Goal: Task Accomplishment & Management: Use online tool/utility

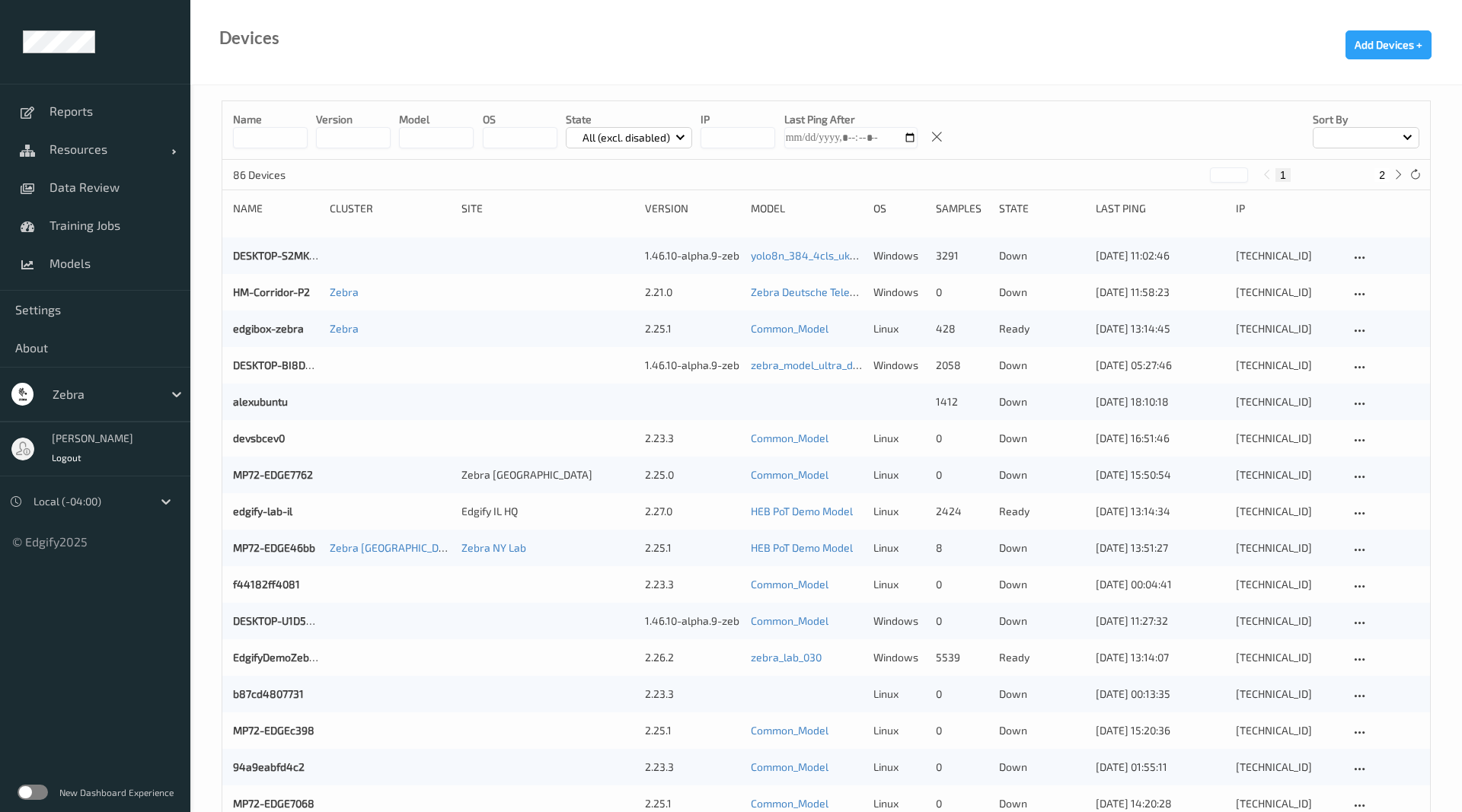
click at [270, 148] on div "Name version model OS State All (excl. disabled) IP Last Ping After Sort by" at bounding box center [825, 131] width 1207 height 59
click at [270, 138] on input at bounding box center [271, 137] width 75 height 21
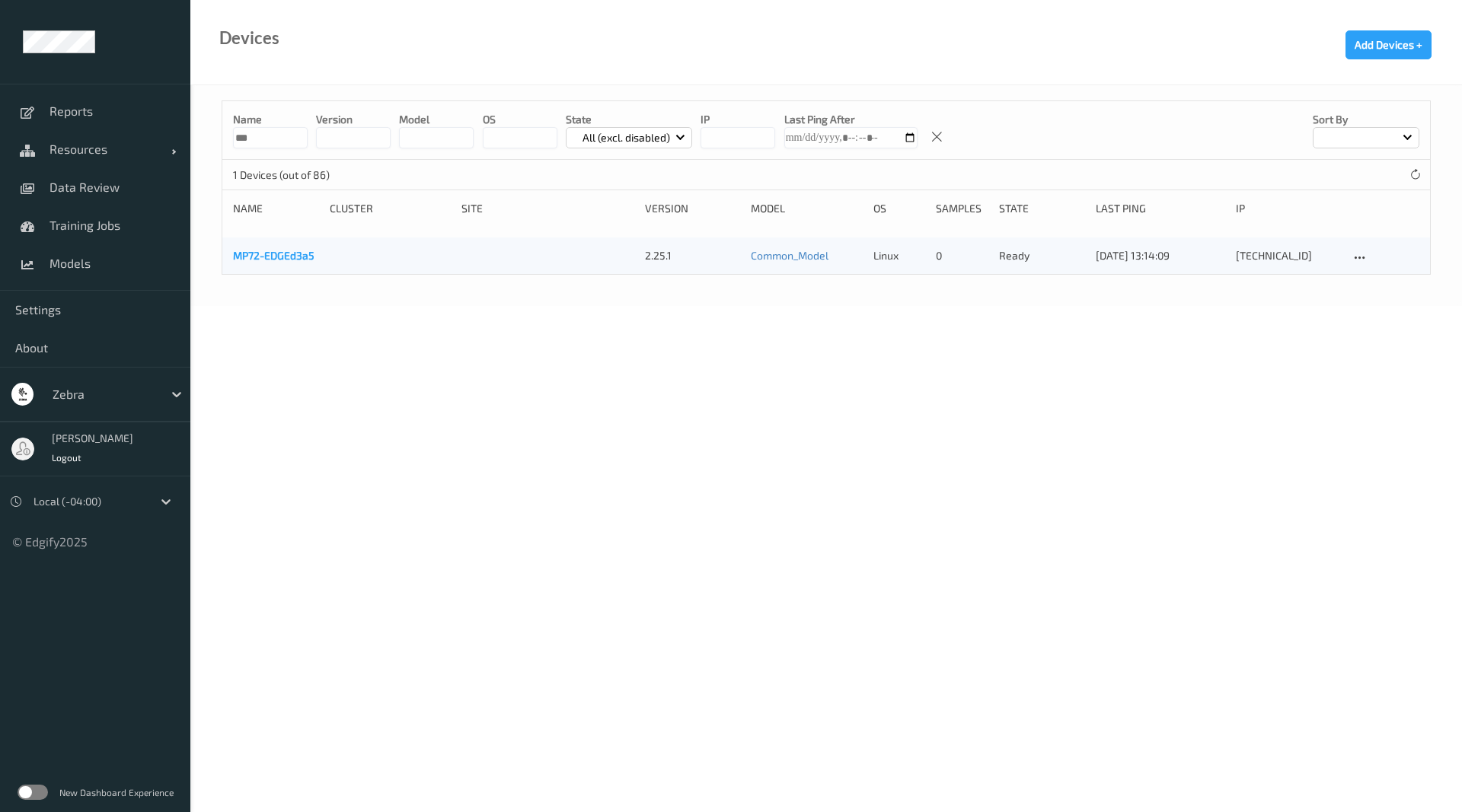
type input "***"
click at [293, 259] on link "MP72-EDGEd3a5" at bounding box center [274, 256] width 82 height 13
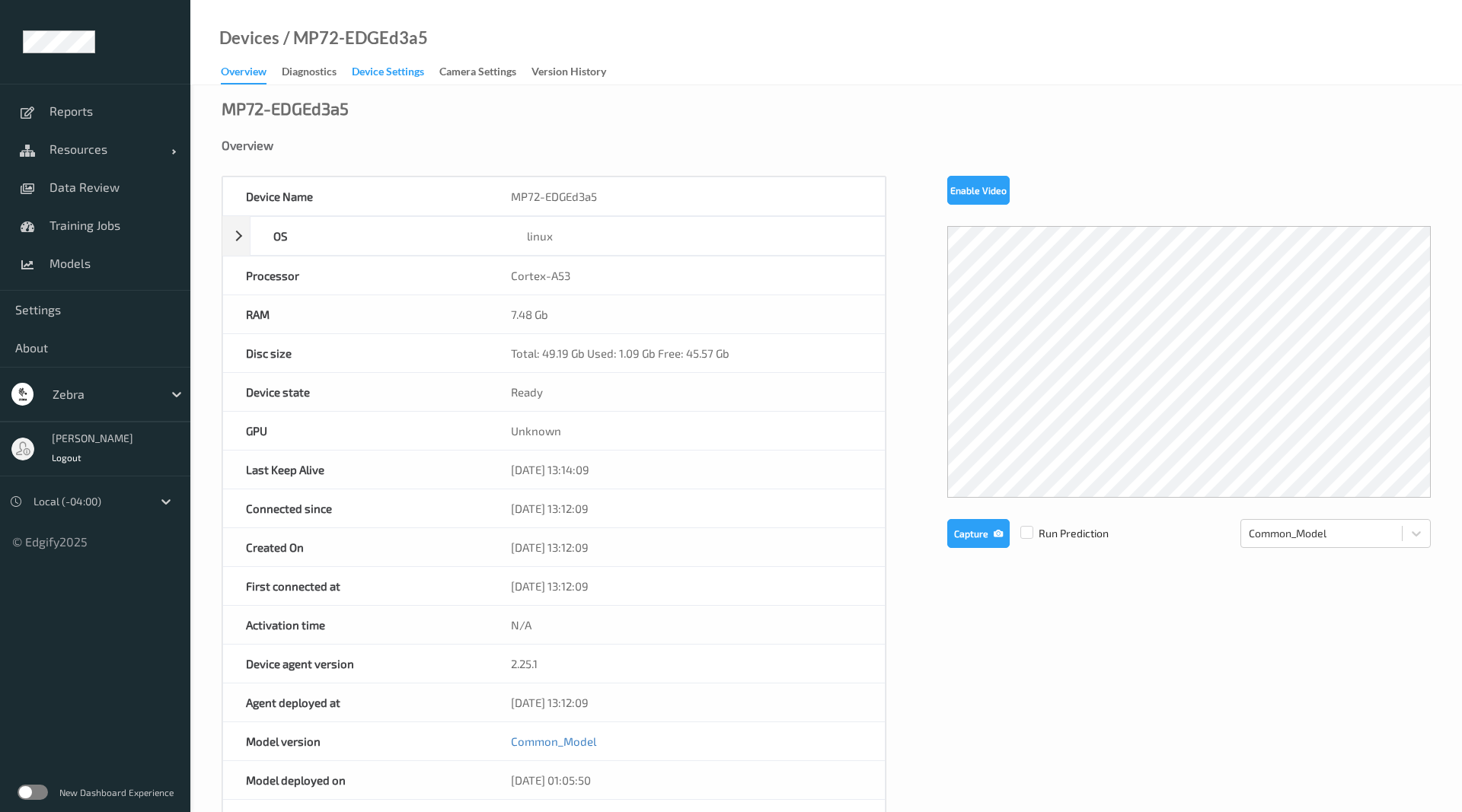
click at [415, 79] on div "Device Settings" at bounding box center [387, 74] width 72 height 19
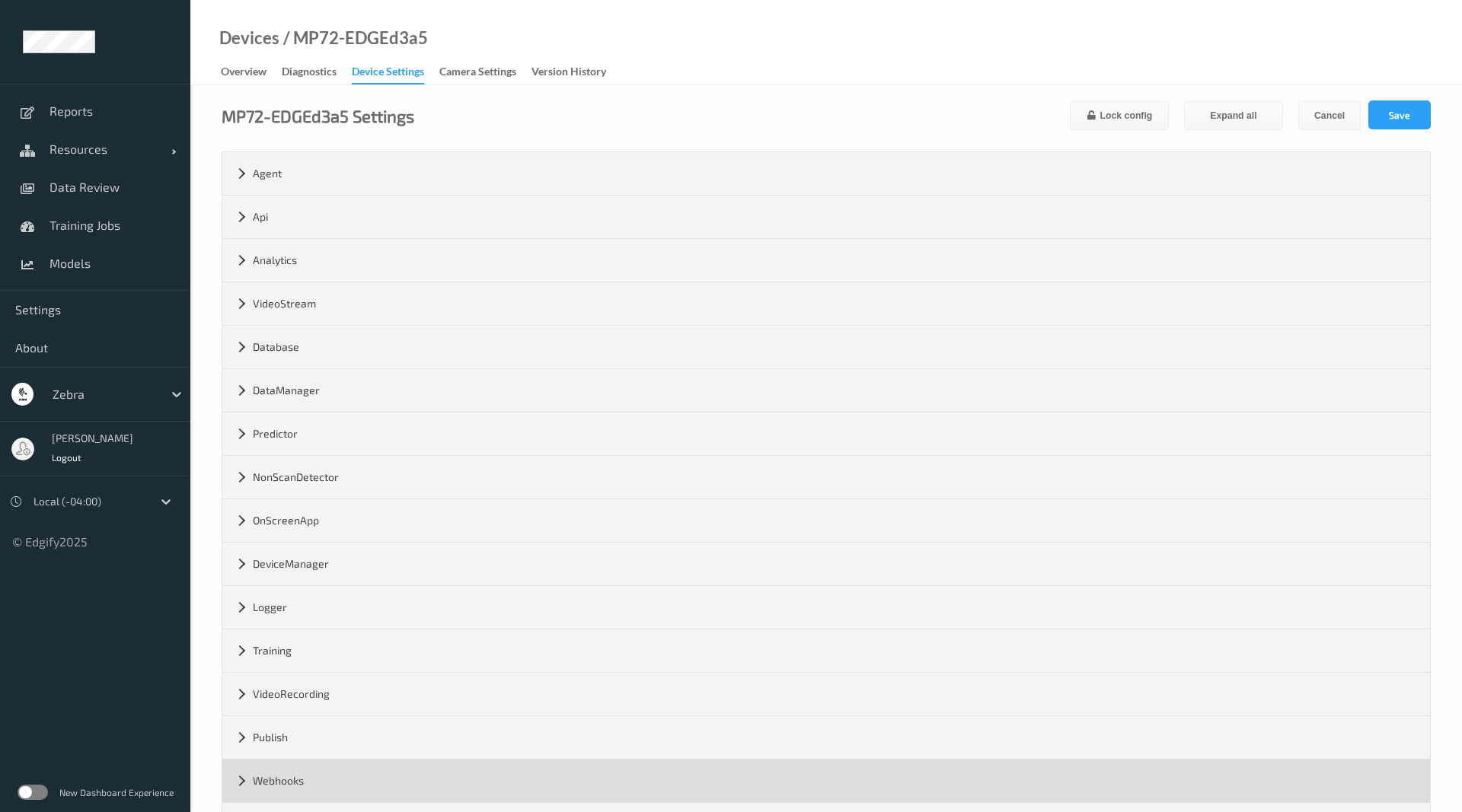
click at [246, 787] on div "Webhooks" at bounding box center [825, 781] width 1207 height 43
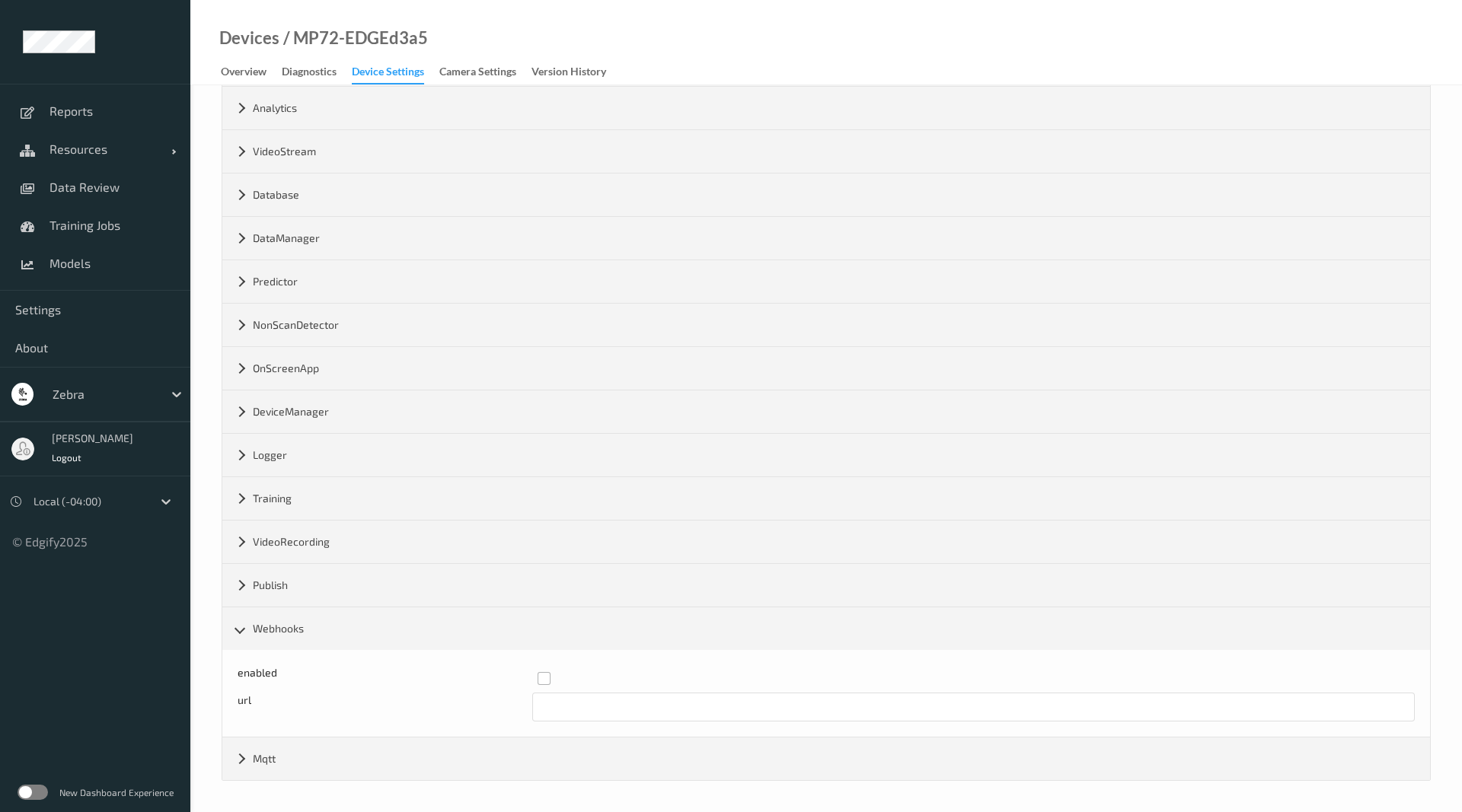
click at [544, 672] on label at bounding box center [971, 672] width 867 height 0
click at [544, 702] on input "text" at bounding box center [973, 707] width 883 height 29
drag, startPoint x: 638, startPoint y: 704, endPoint x: 614, endPoint y: 706, distance: 24.1
click at [614, 706] on input "[URL][TECHNICAL_ID]" at bounding box center [973, 707] width 883 height 29
click at [658, 683] on div at bounding box center [971, 679] width 867 height 13
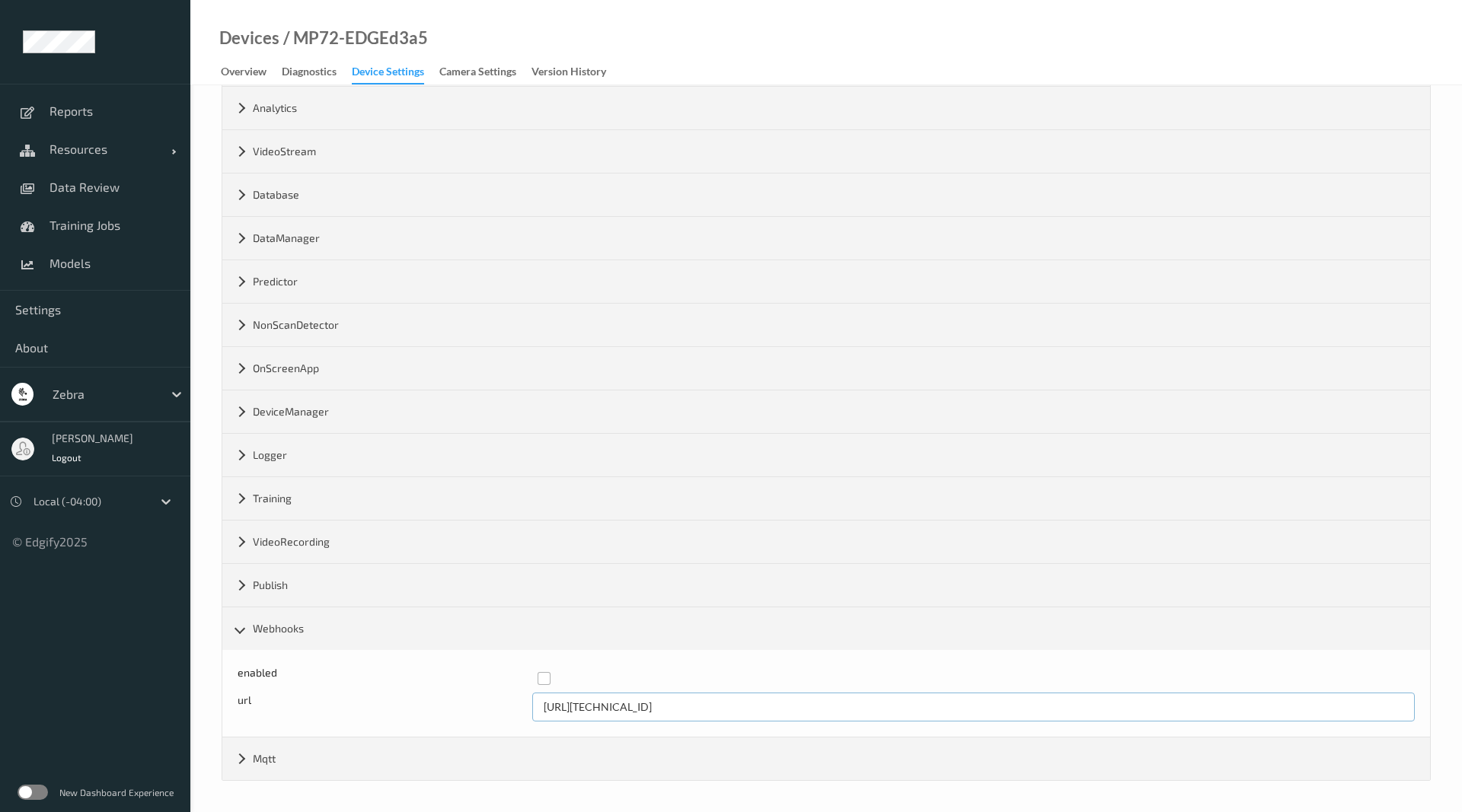
click at [547, 672] on label at bounding box center [971, 672] width 867 height 0
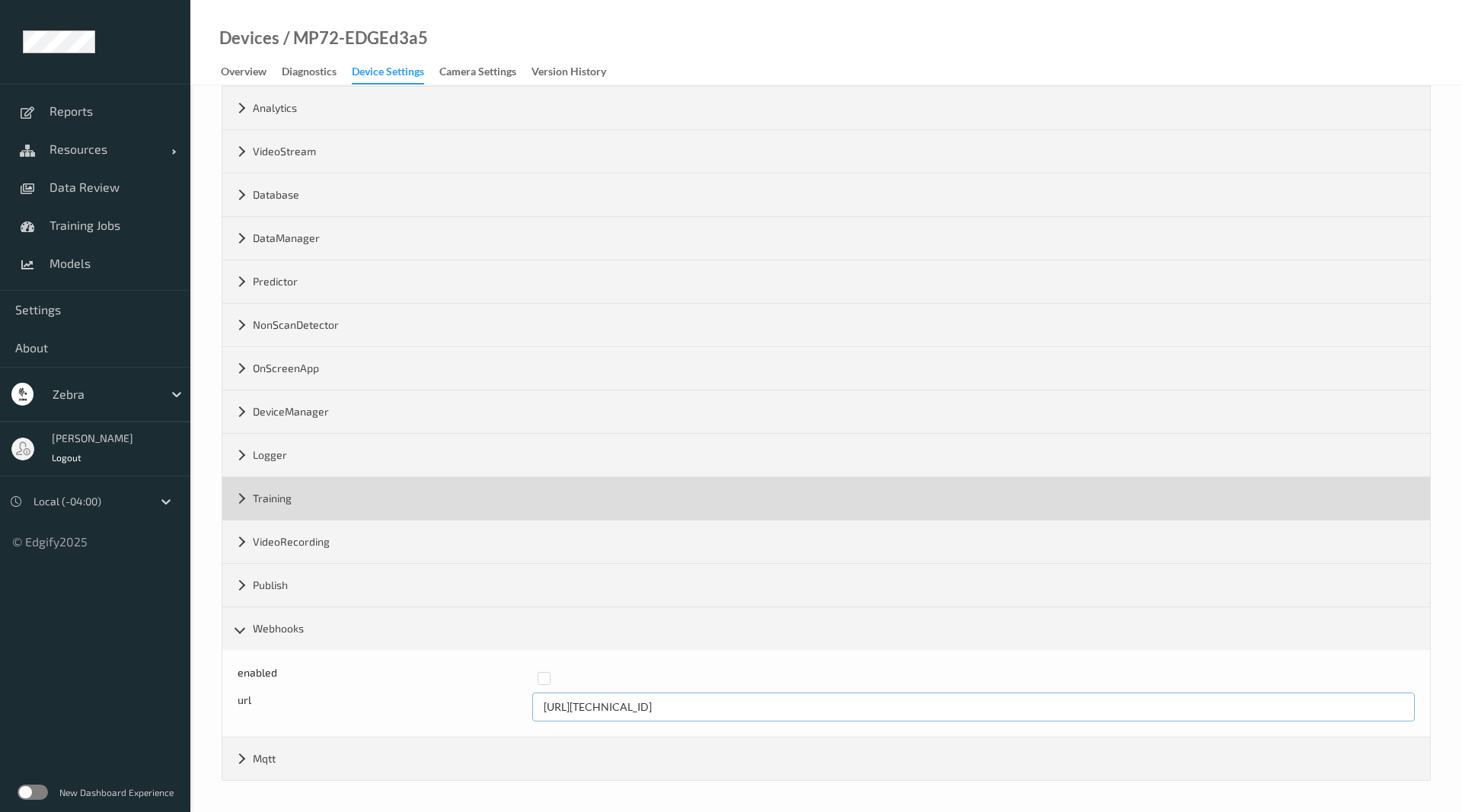
scroll to position [0, 0]
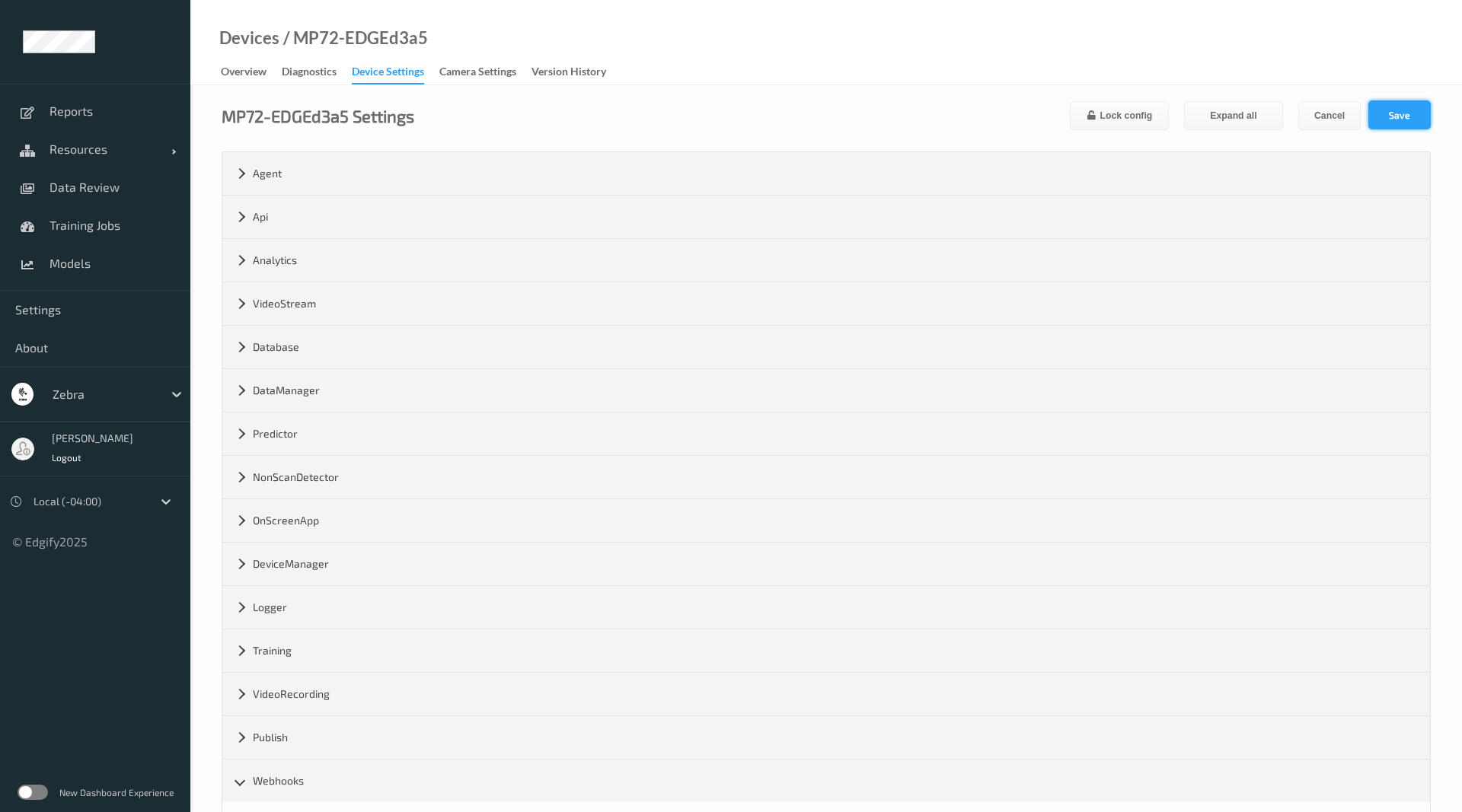
type input "[URL][TECHNICAL_ID]"
click at [1384, 115] on button "Save" at bounding box center [1399, 115] width 63 height 29
click at [81, 252] on link "Models" at bounding box center [95, 264] width 190 height 38
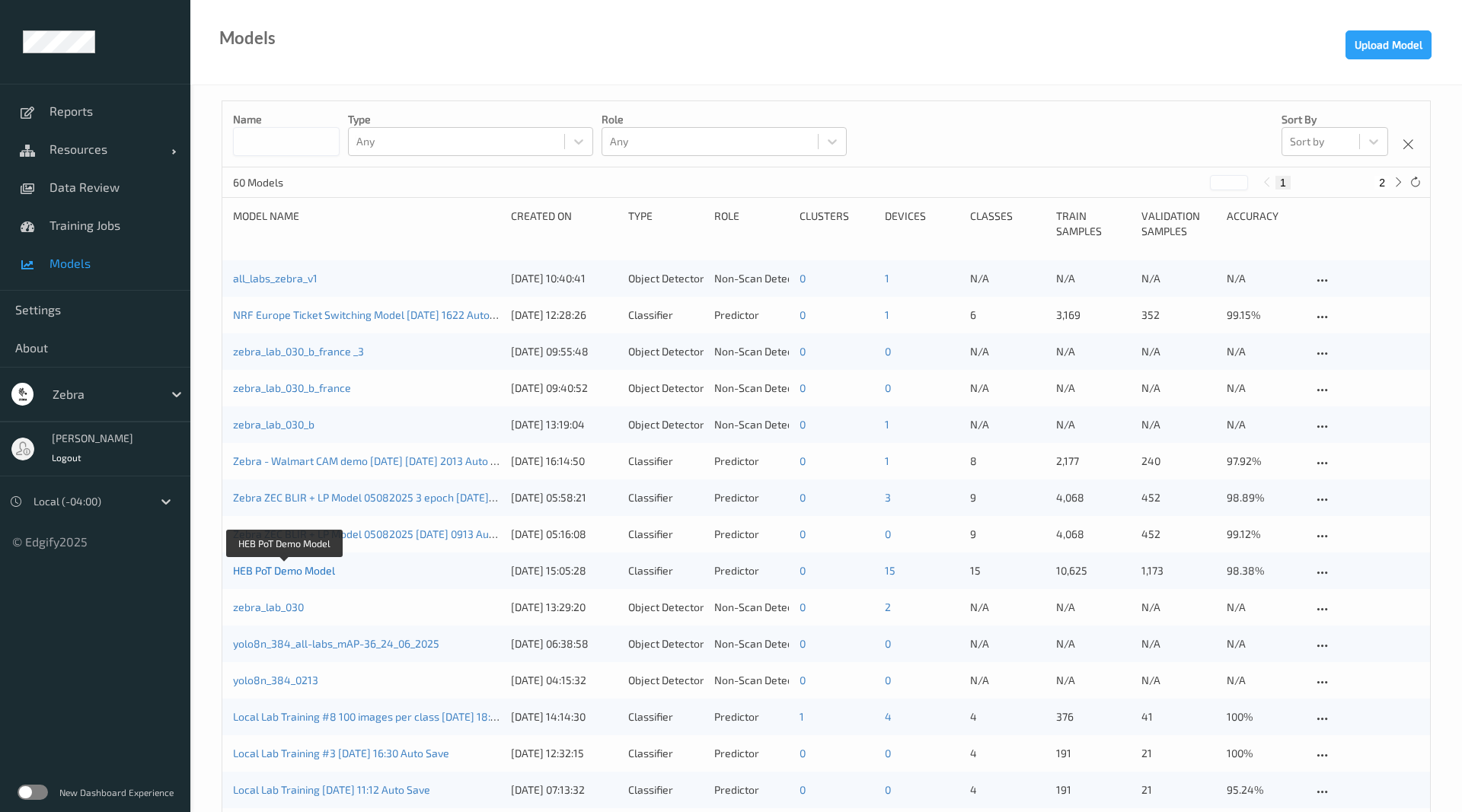
click at [267, 575] on link "HEB PoT Demo Model" at bounding box center [284, 571] width 102 height 13
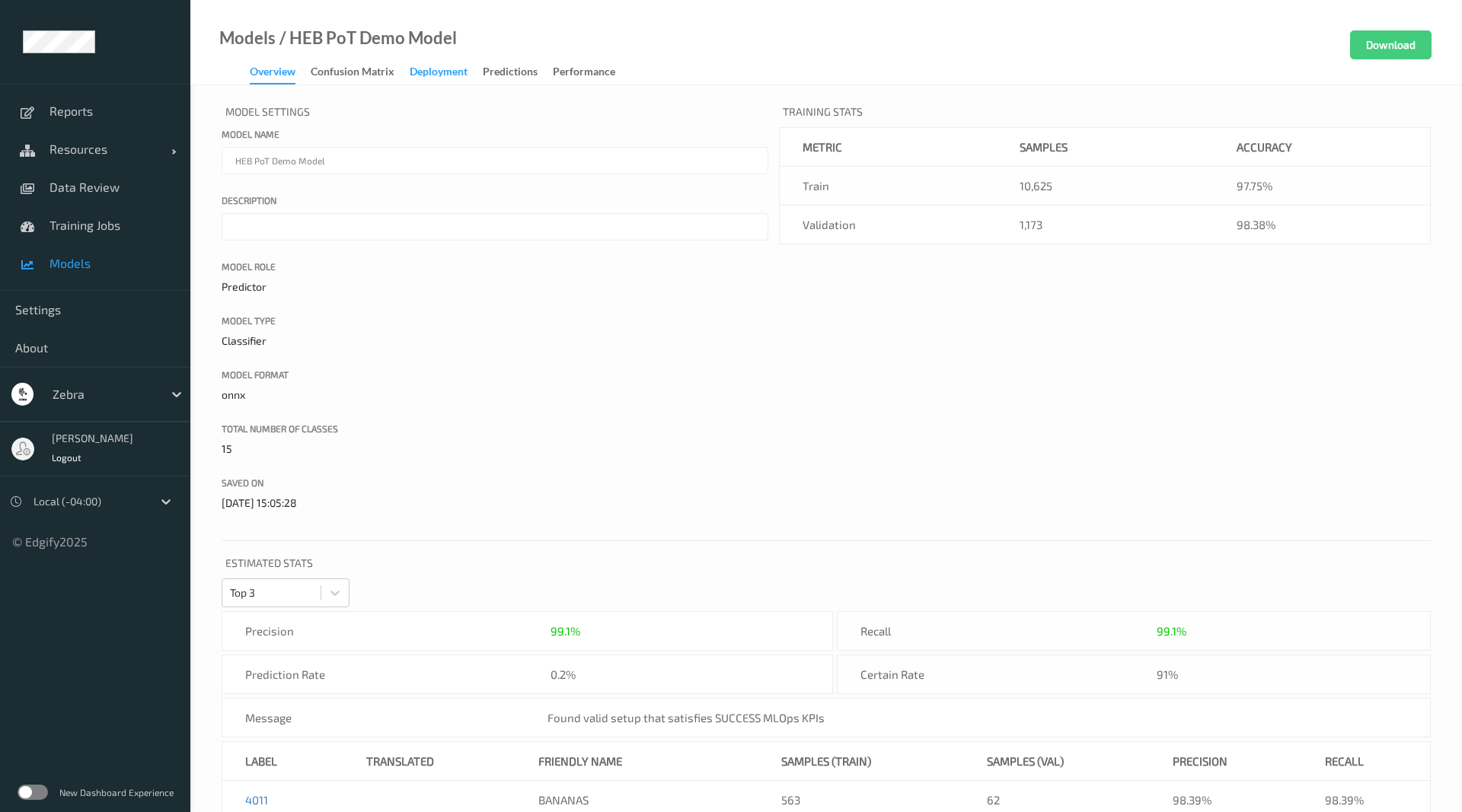
click at [460, 66] on div "Deployment" at bounding box center [438, 74] width 58 height 19
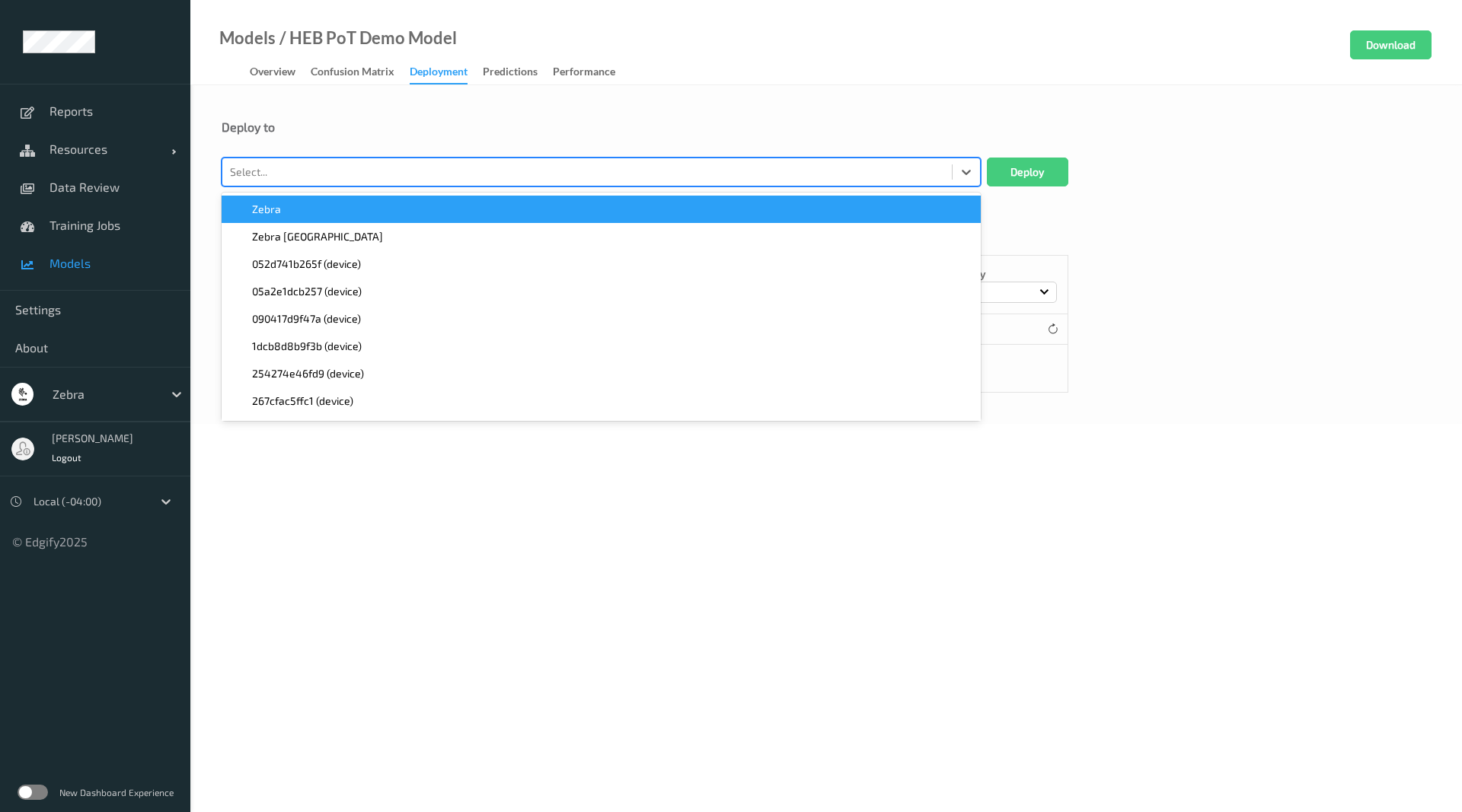
click at [412, 160] on div "Select..." at bounding box center [587, 171] width 729 height 25
type input "5"
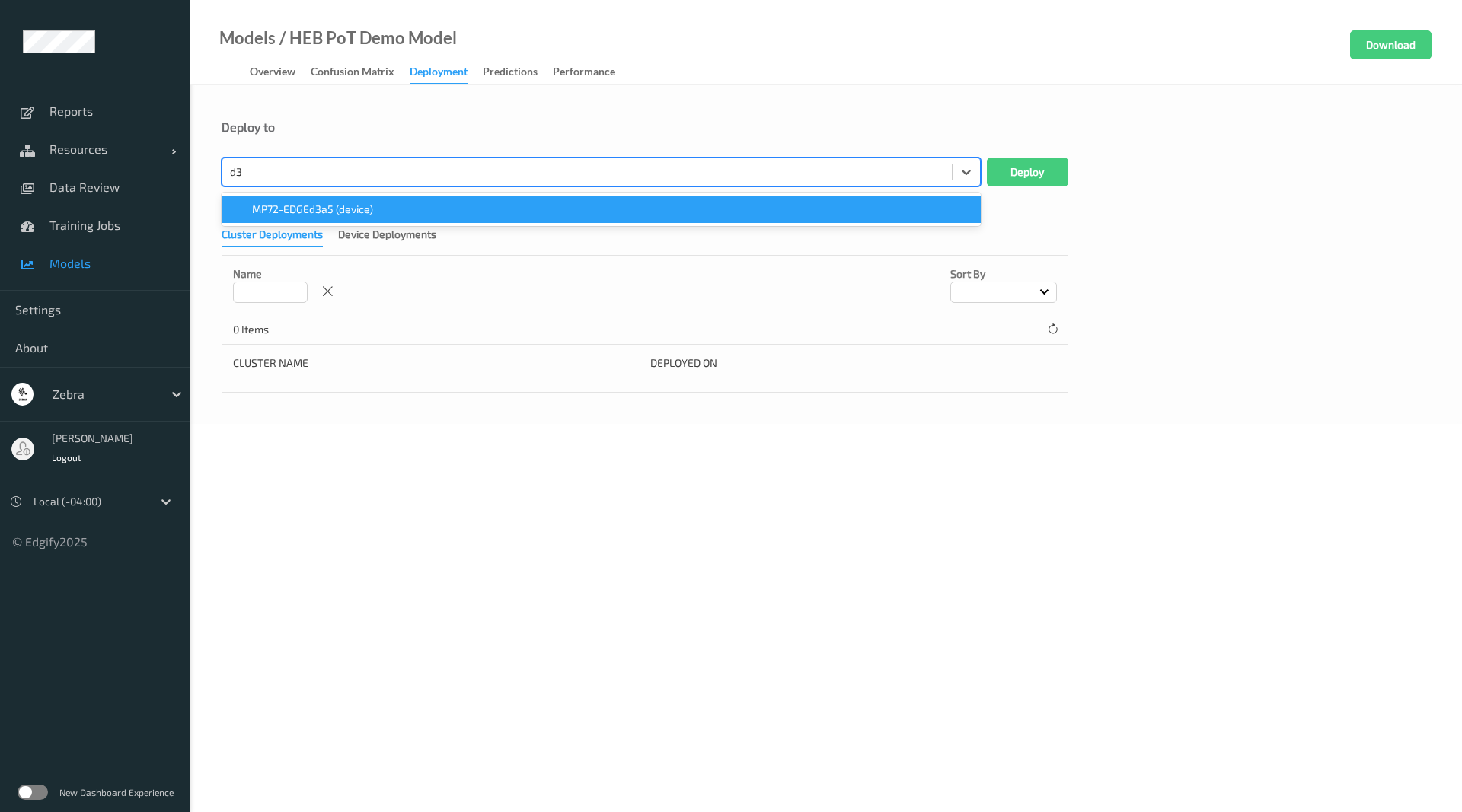
type input "d3a"
click at [423, 206] on div "MP72-EDGEd3a5 (device)" at bounding box center [601, 209] width 741 height 15
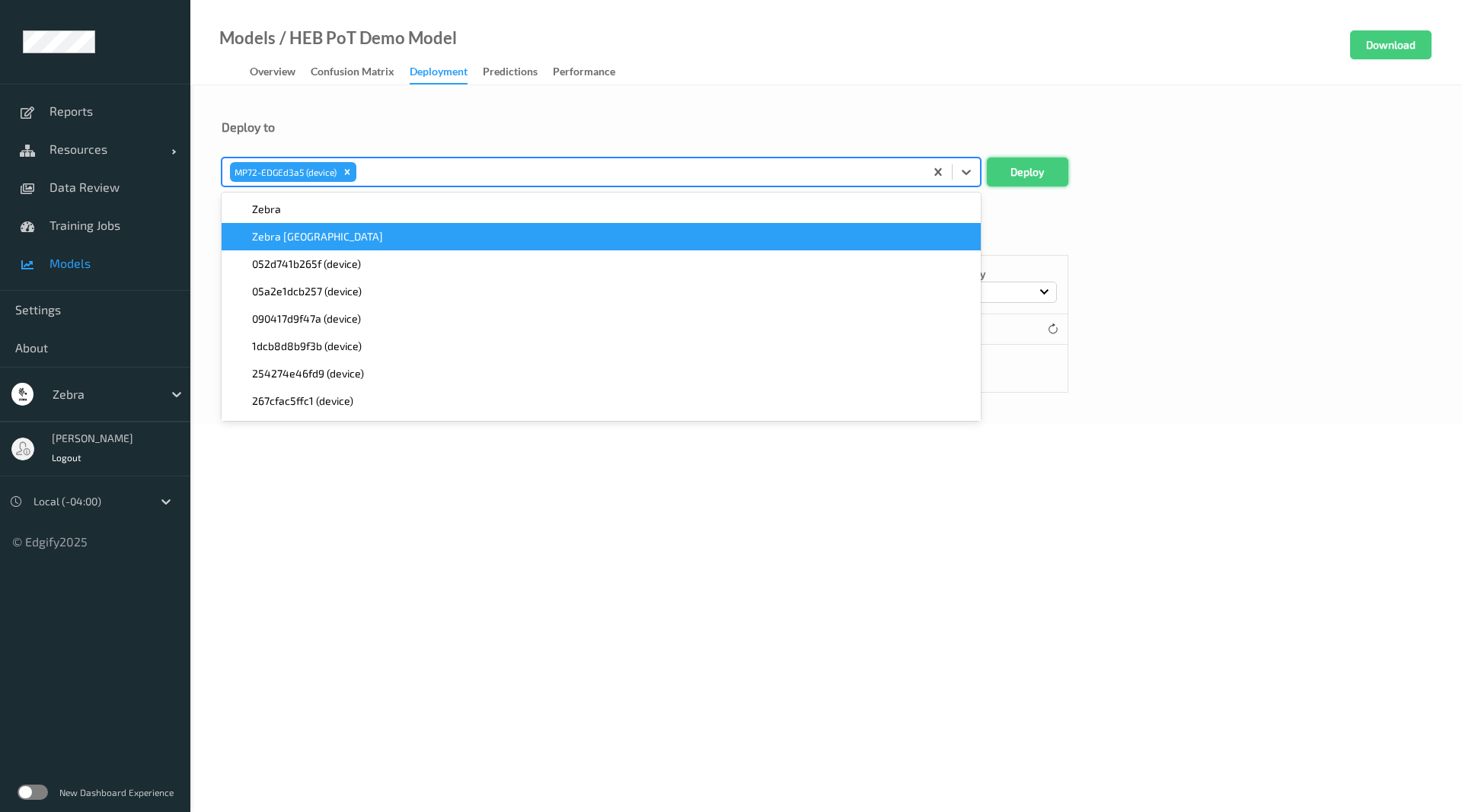
click at [1036, 168] on button "Deploy" at bounding box center [1027, 172] width 82 height 29
